Goal: Find contact information: Find contact information

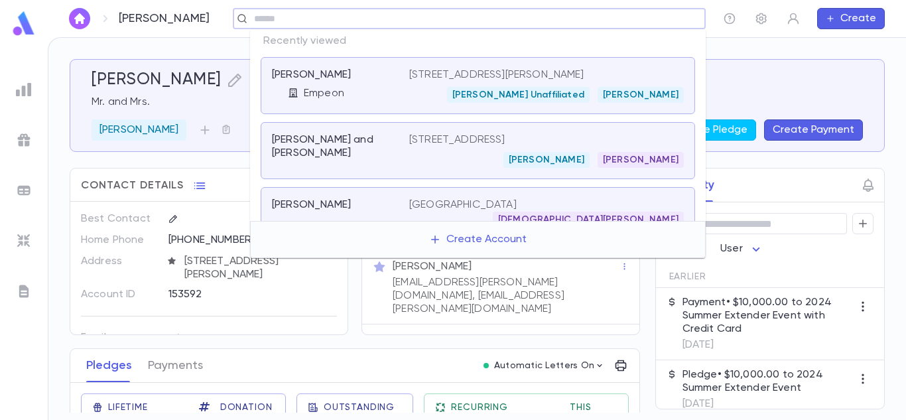
click at [603, 19] on input "text" at bounding box center [465, 19] width 430 height 13
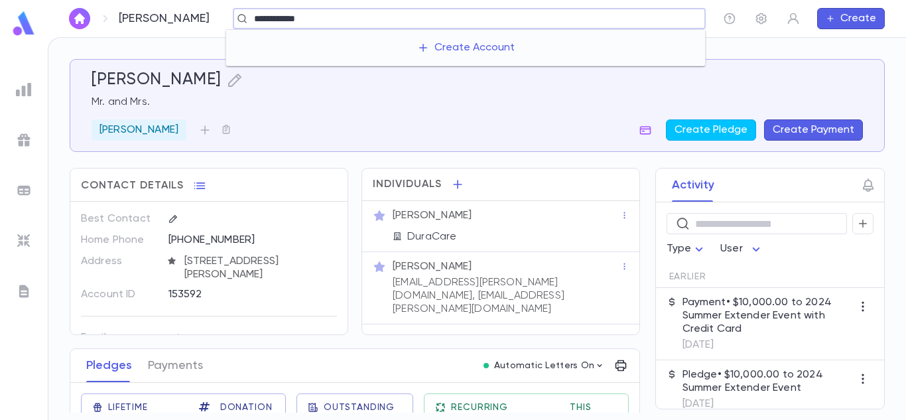
type input "**********"
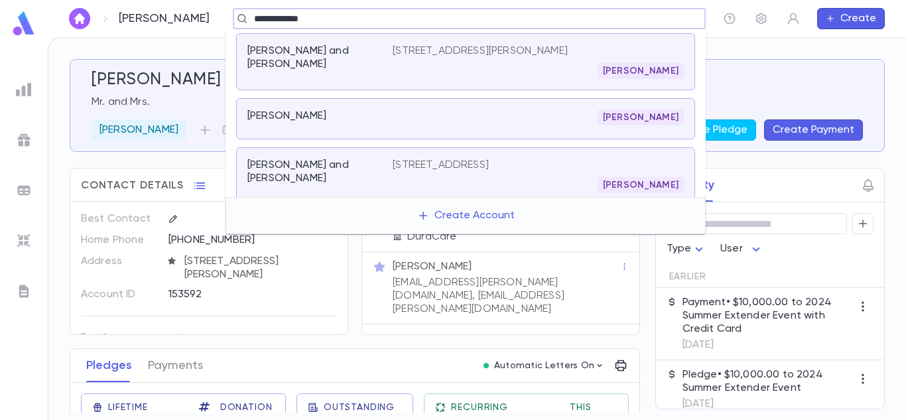
click at [558, 63] on div "[PERSON_NAME]" at bounding box center [538, 71] width 291 height 16
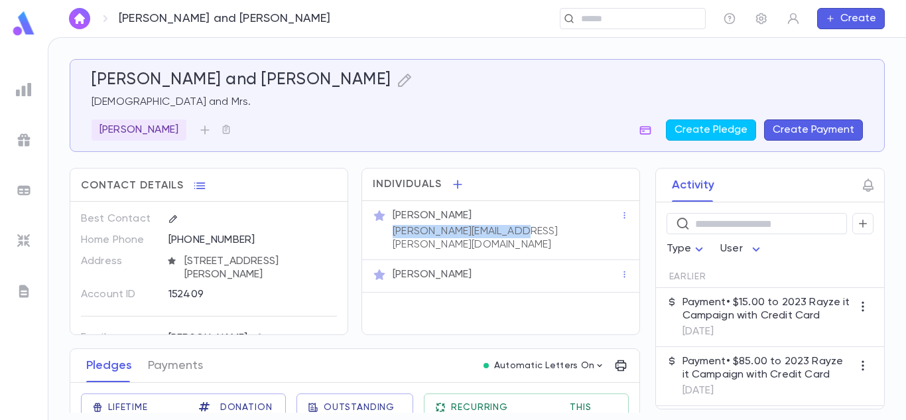
drag, startPoint x: 520, startPoint y: 231, endPoint x: 390, endPoint y: 233, distance: 130.0
click at [390, 233] on div "Rabbi Boruch Belsky [EMAIL_ADDRESS][PERSON_NAME][DOMAIN_NAME]" at bounding box center [505, 228] width 230 height 45
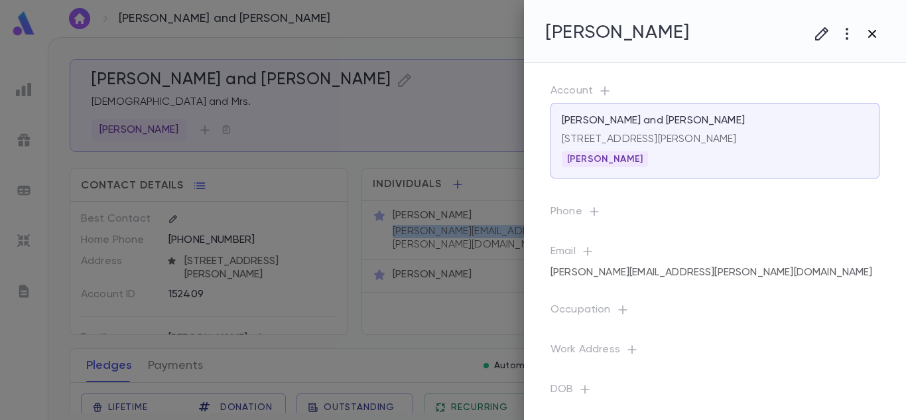
click at [868, 30] on icon "button" at bounding box center [872, 34] width 16 height 16
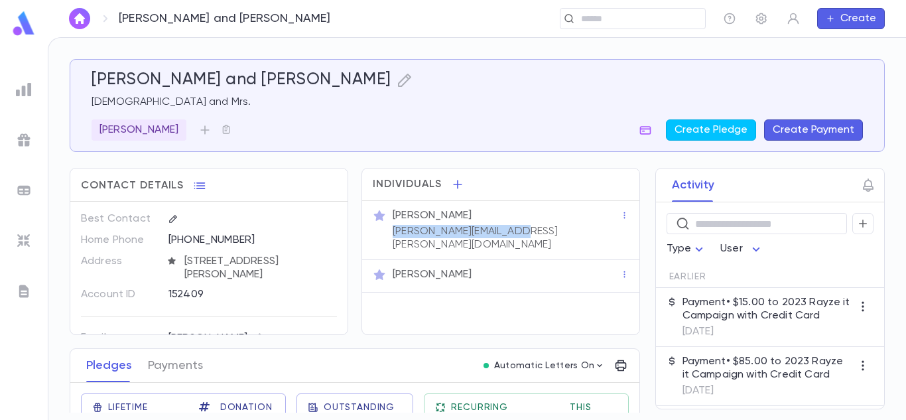
copy p "[PERSON_NAME][EMAIL_ADDRESS][PERSON_NAME][DOMAIN_NAME]"
